Goal: Task Accomplishment & Management: Manage account settings

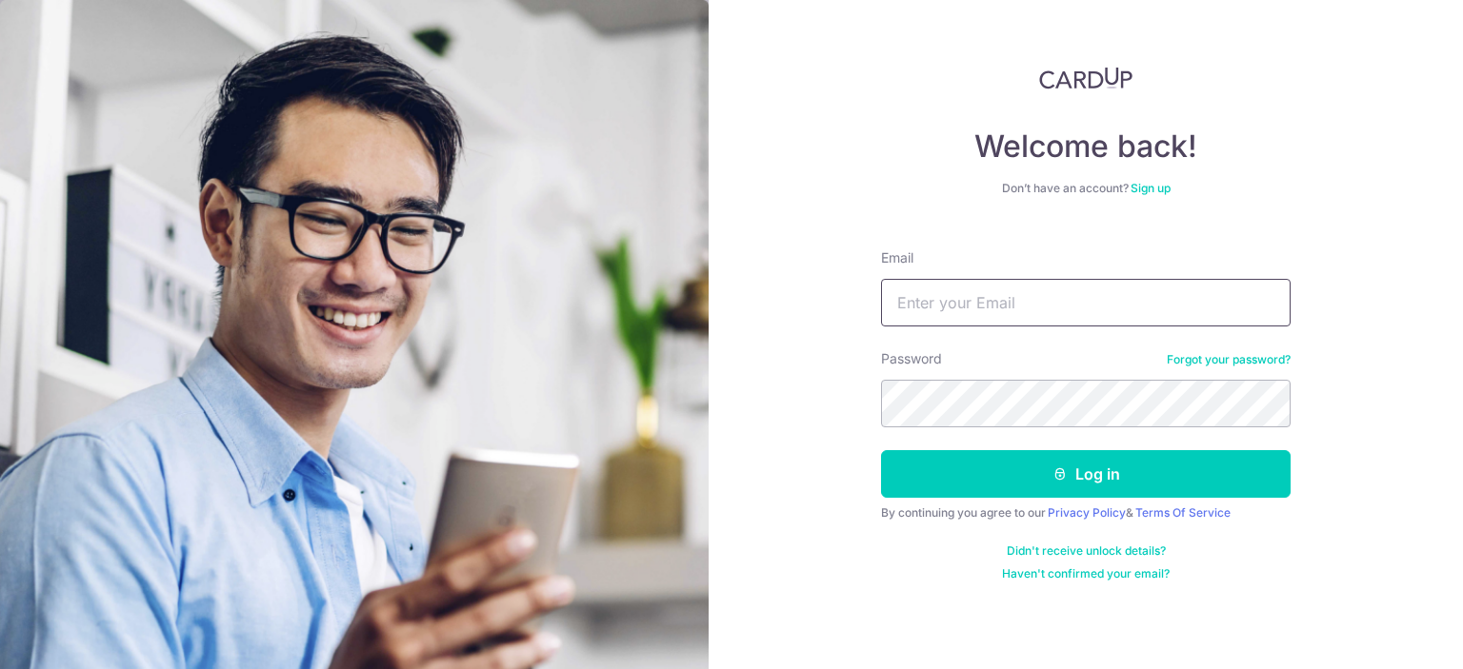
click at [1136, 309] on input "Email" at bounding box center [1085, 303] width 409 height 48
type input "alvintantzewei@gmail.com"
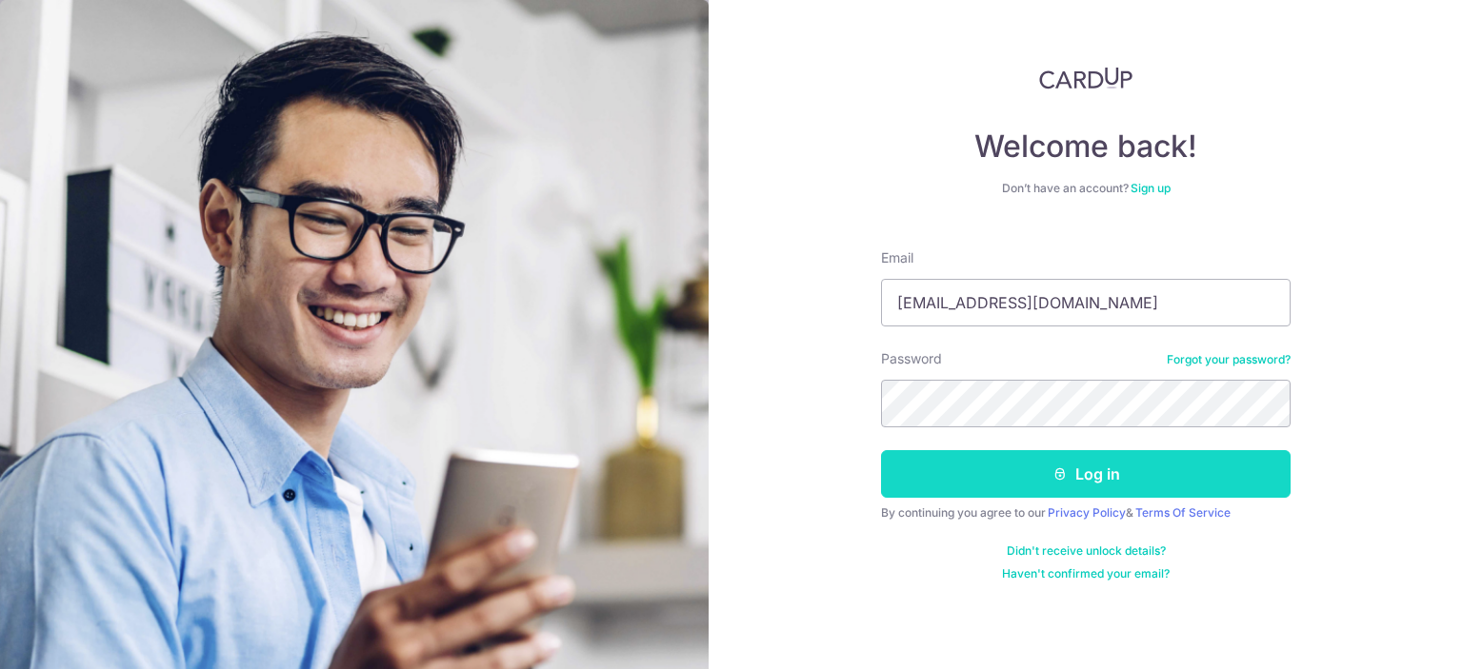
click at [1151, 467] on button "Log in" at bounding box center [1085, 474] width 409 height 48
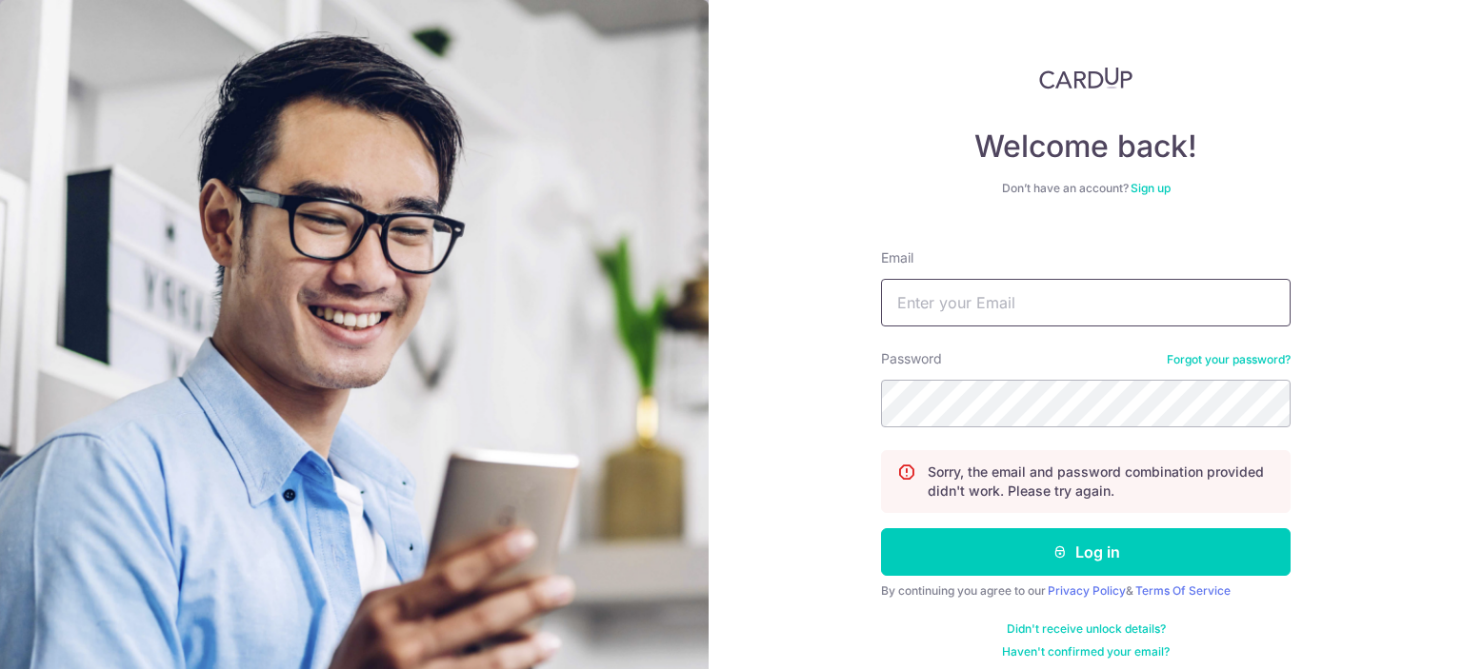
click at [1073, 307] on input "Email" at bounding box center [1085, 303] width 409 height 48
click at [1253, 357] on link "Forgot your password?" at bounding box center [1228, 359] width 124 height 15
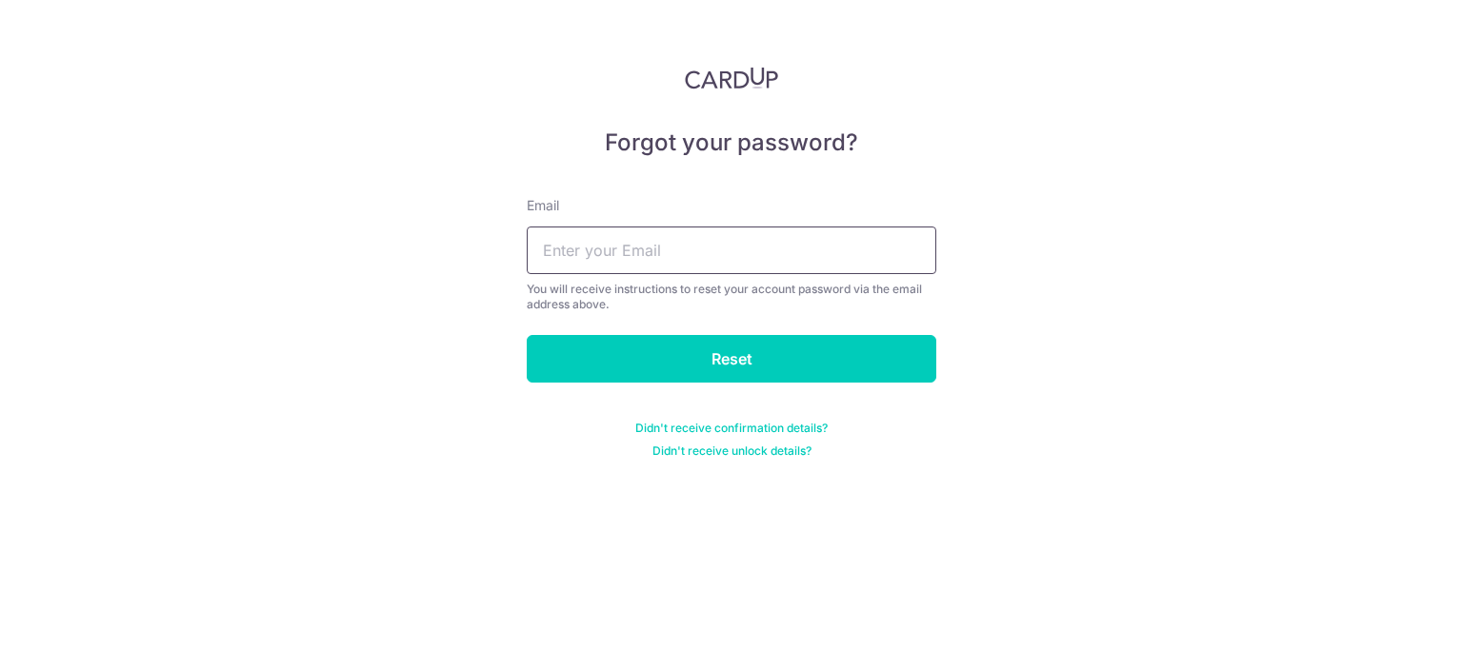
click at [773, 259] on input "text" at bounding box center [731, 251] width 409 height 48
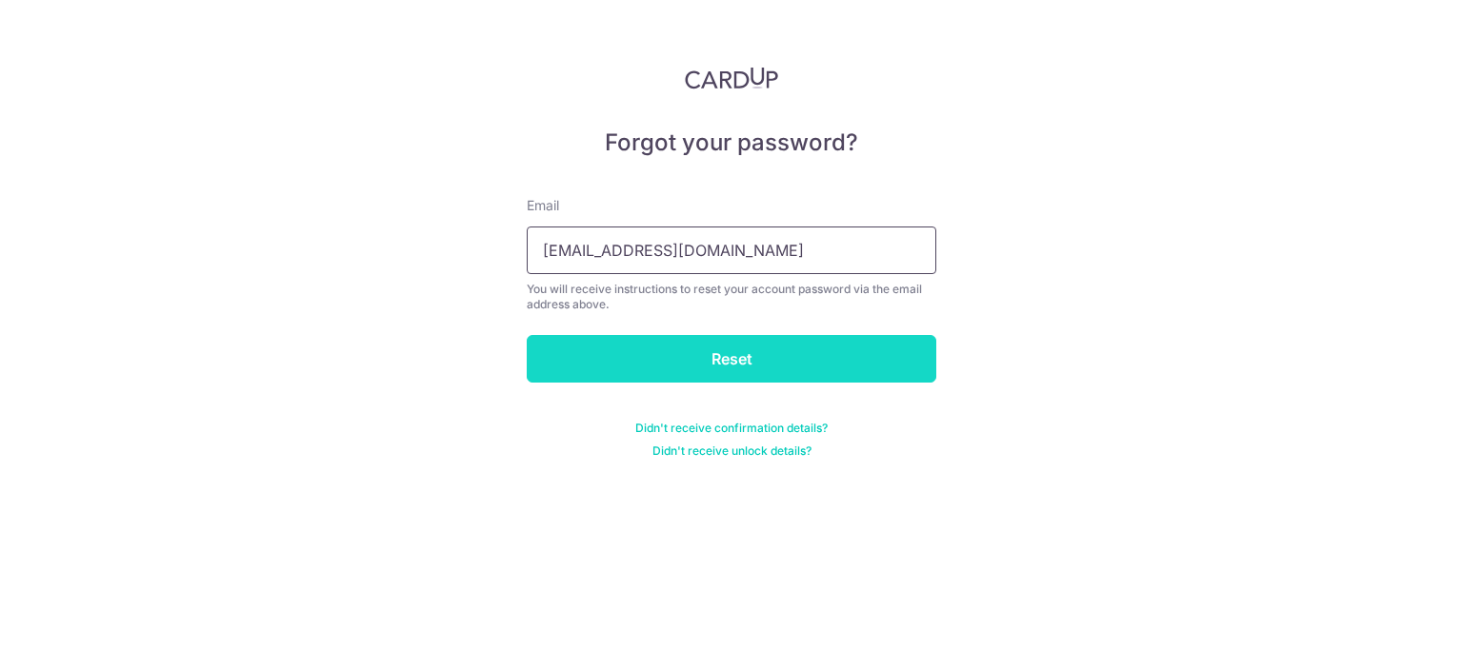
type input "[EMAIL_ADDRESS][DOMAIN_NAME]"
click at [767, 371] on input "Reset" at bounding box center [731, 359] width 409 height 48
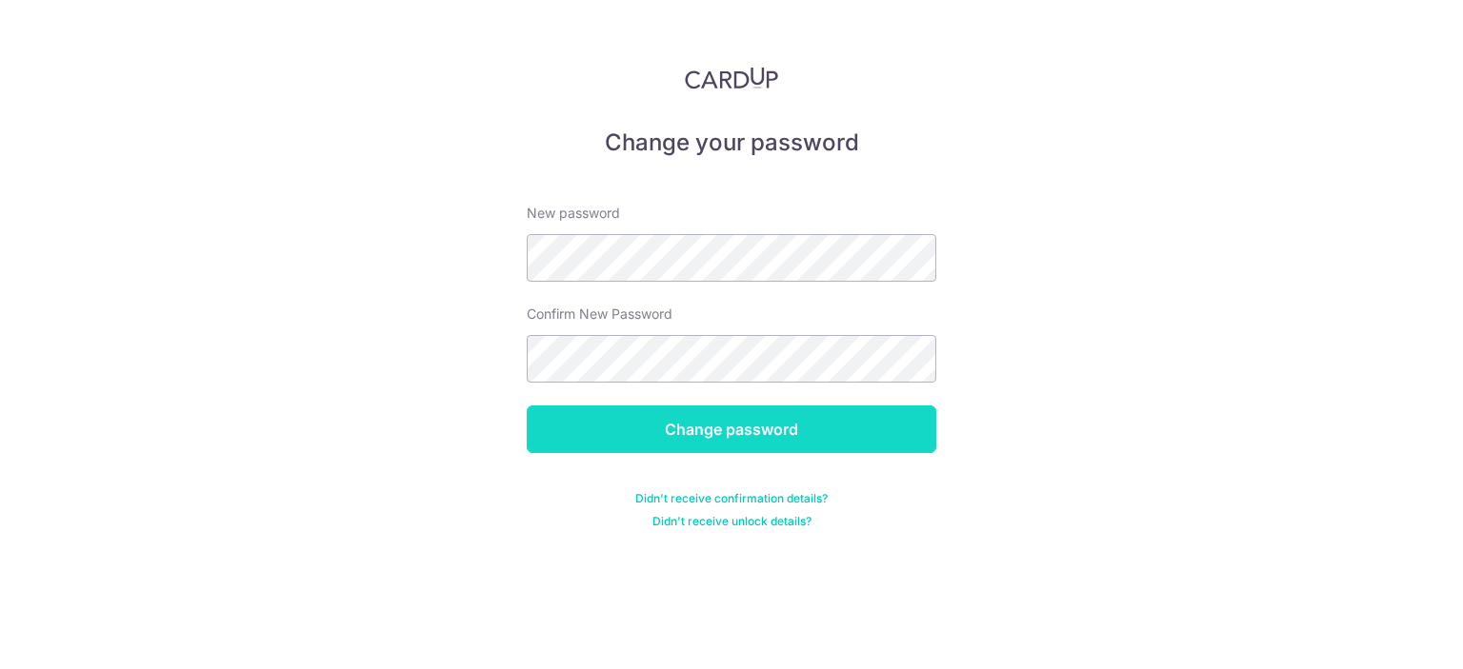
click at [798, 418] on input "Change password" at bounding box center [731, 430] width 409 height 48
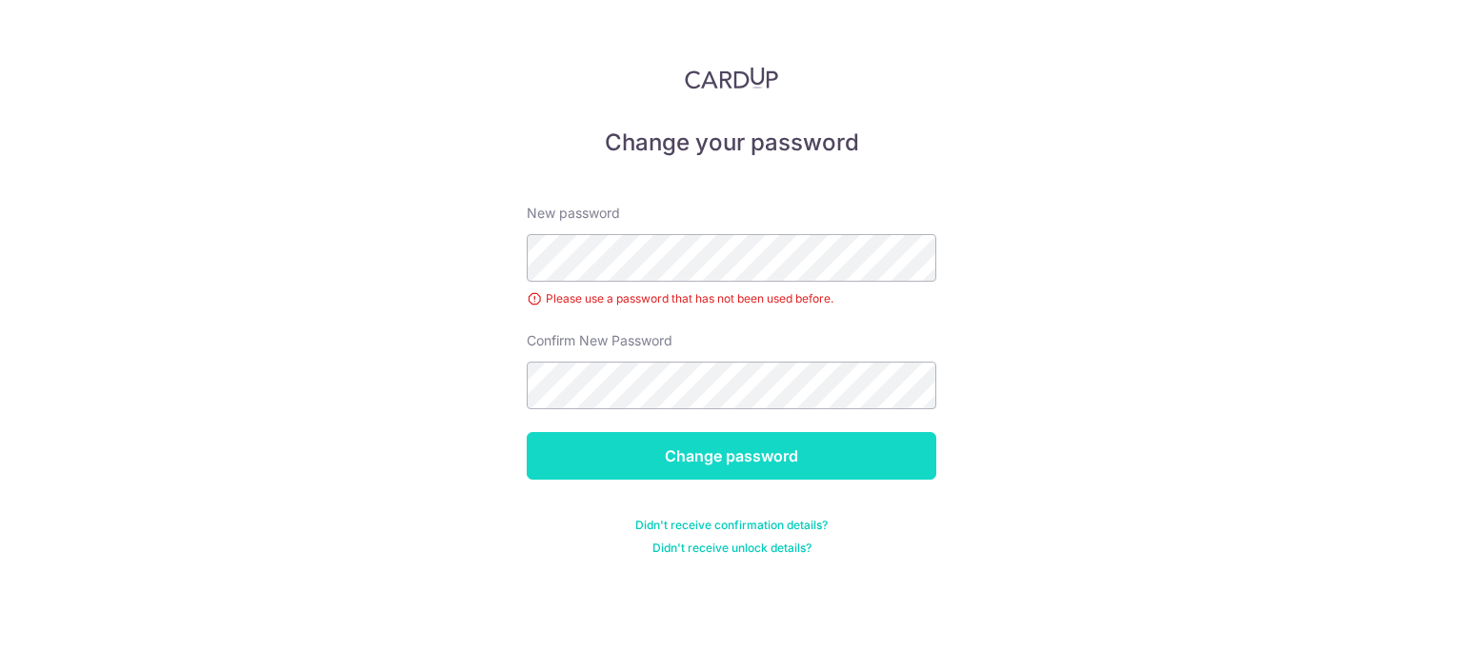
click at [861, 460] on input "Change password" at bounding box center [731, 456] width 409 height 48
click at [811, 448] on input "Change password" at bounding box center [731, 456] width 409 height 48
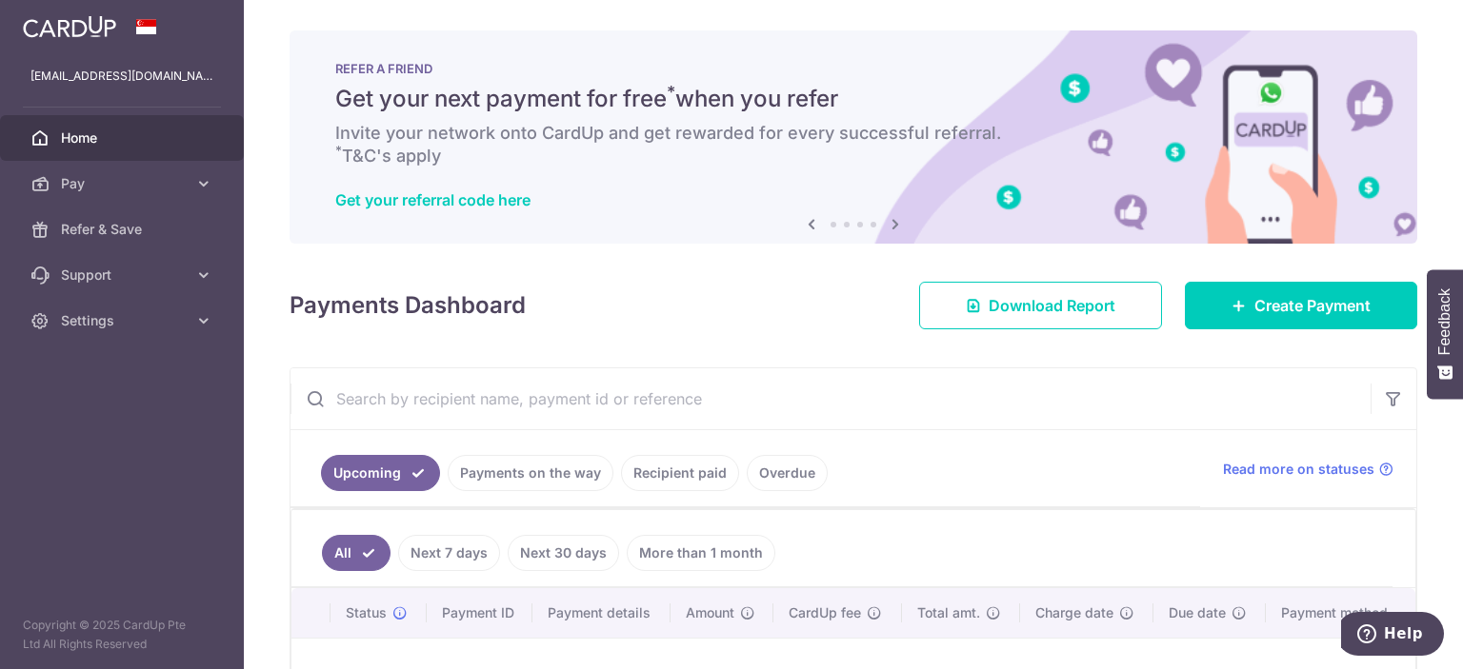
click at [956, 403] on input "text" at bounding box center [830, 399] width 1080 height 61
click at [1286, 350] on div "× Pause Schedule Pause all future payments in this series Pause just this one p…" at bounding box center [853, 334] width 1219 height 669
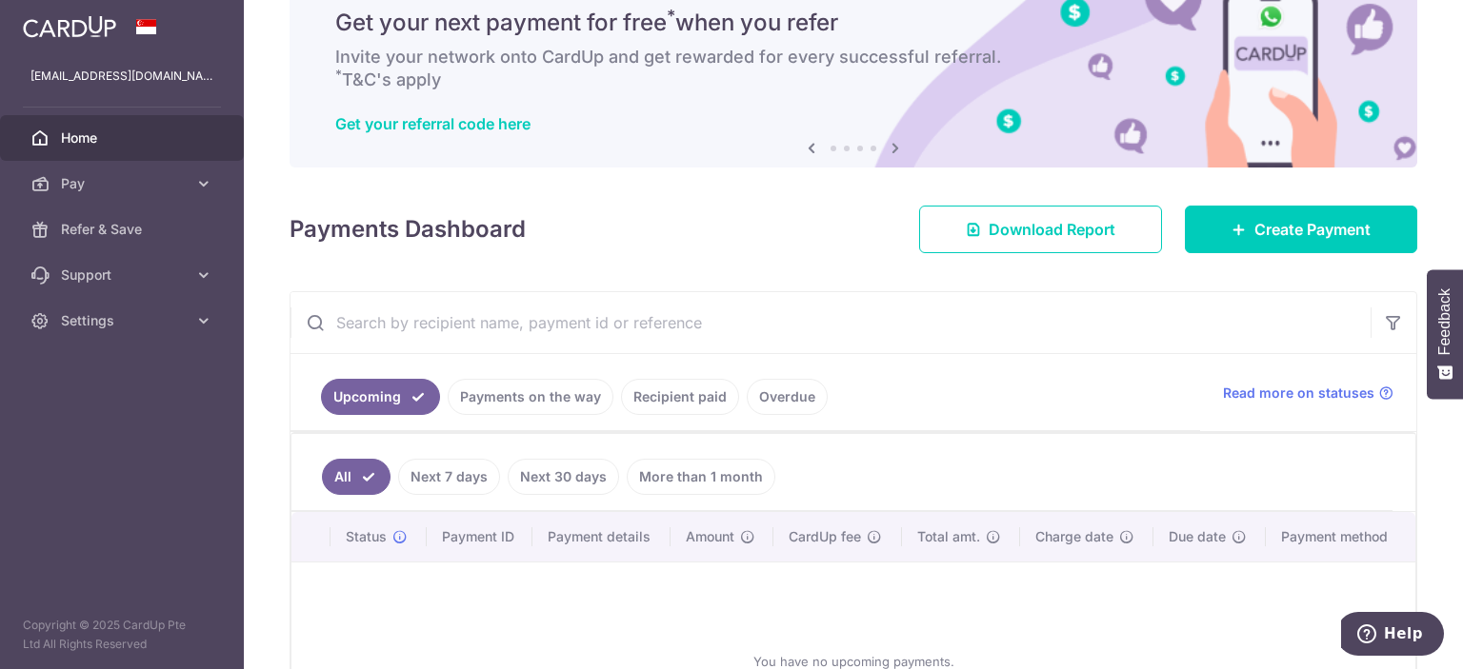
scroll to position [114, 0]
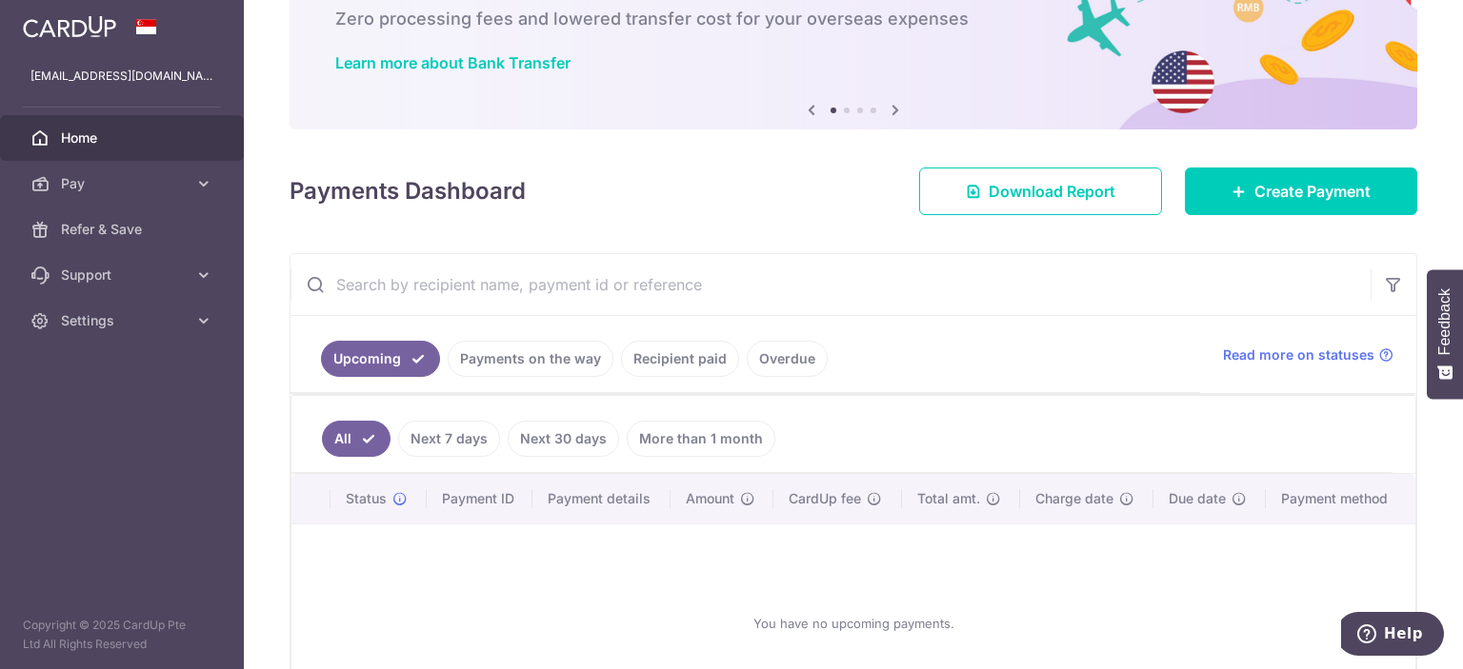
click at [689, 352] on link "Recipient paid" at bounding box center [680, 359] width 118 height 36
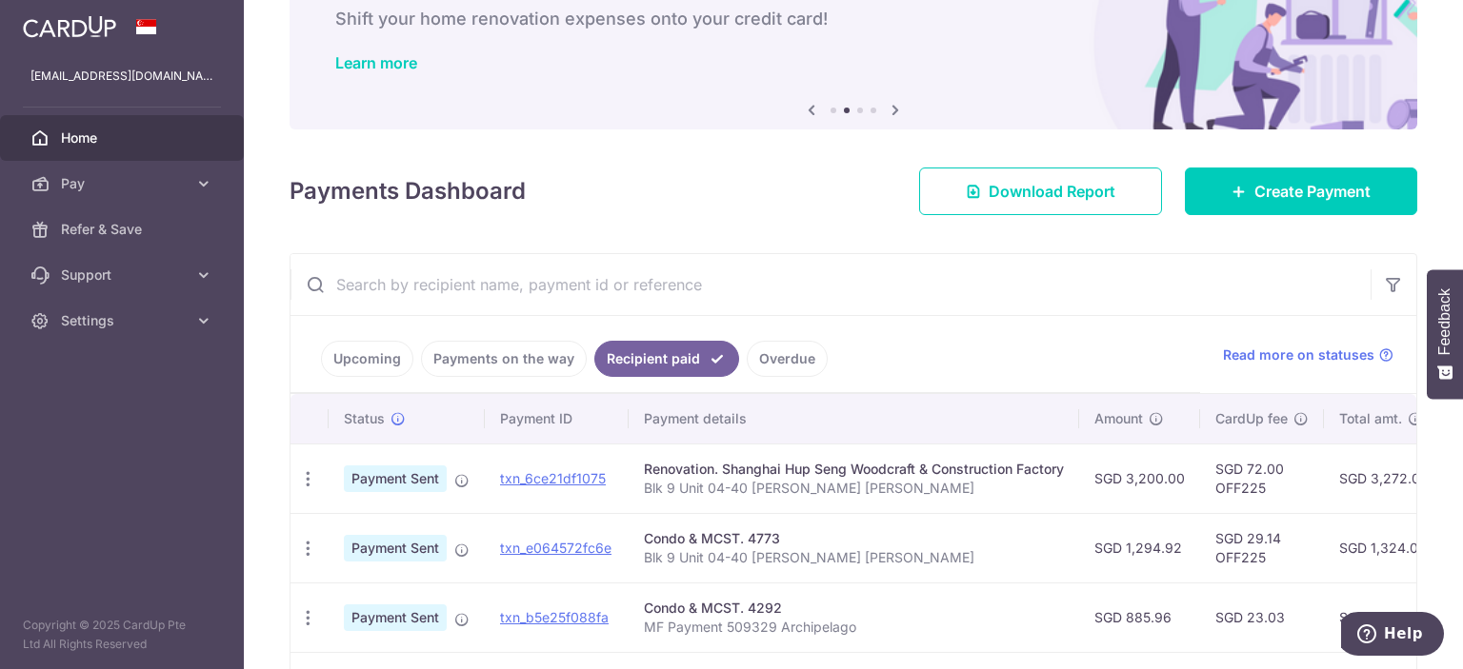
scroll to position [0, 0]
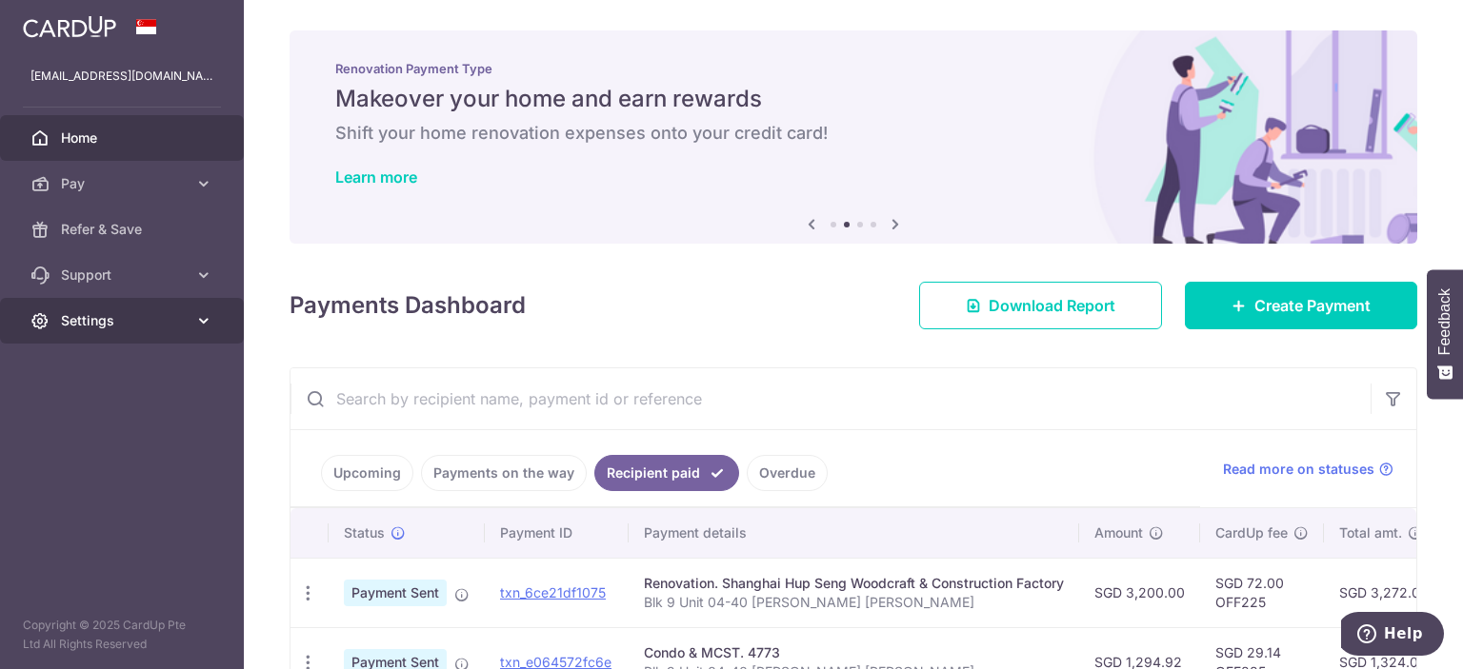
click at [168, 321] on span "Settings" at bounding box center [124, 320] width 126 height 19
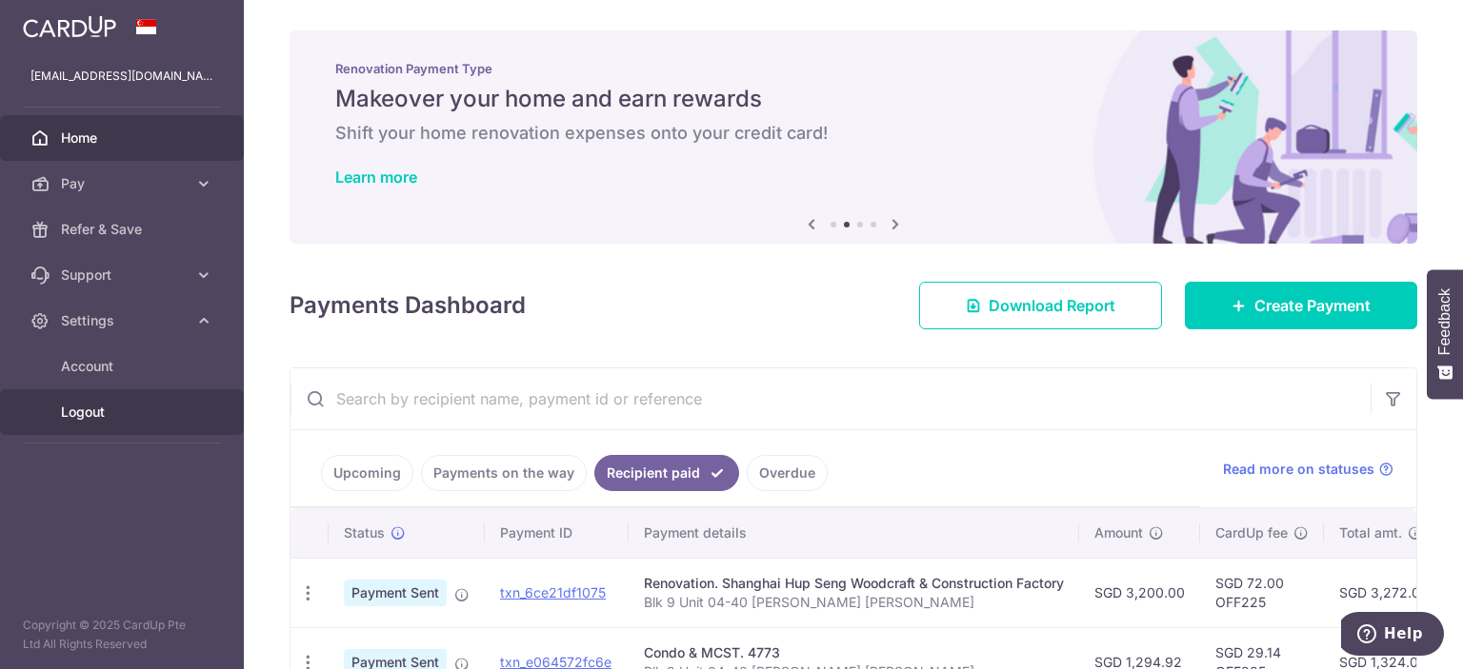
click at [77, 413] on span "Logout" at bounding box center [124, 412] width 126 height 19
